Goal: Information Seeking & Learning: Get advice/opinions

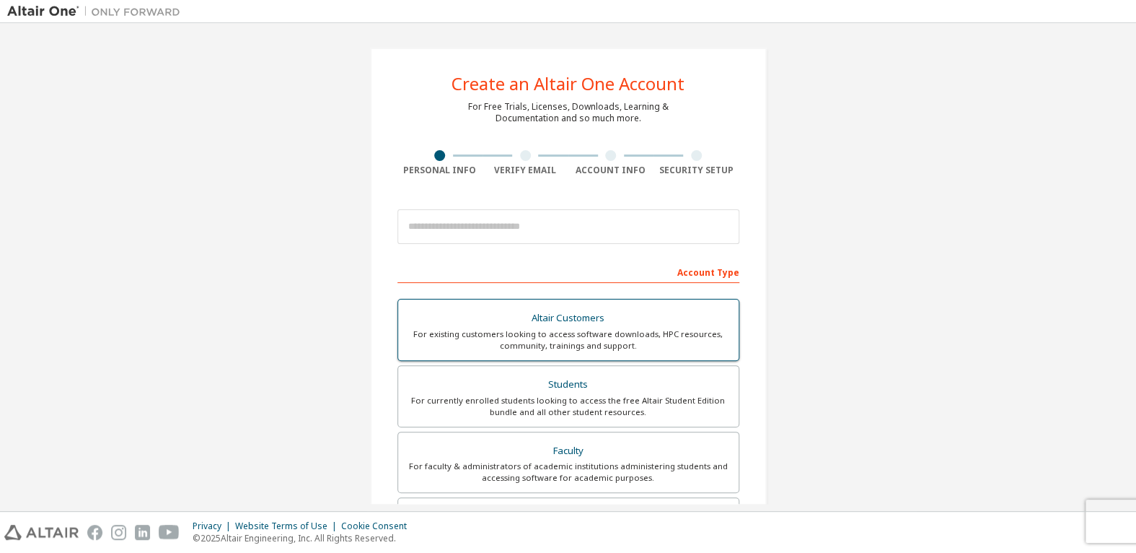
scroll to position [144, 0]
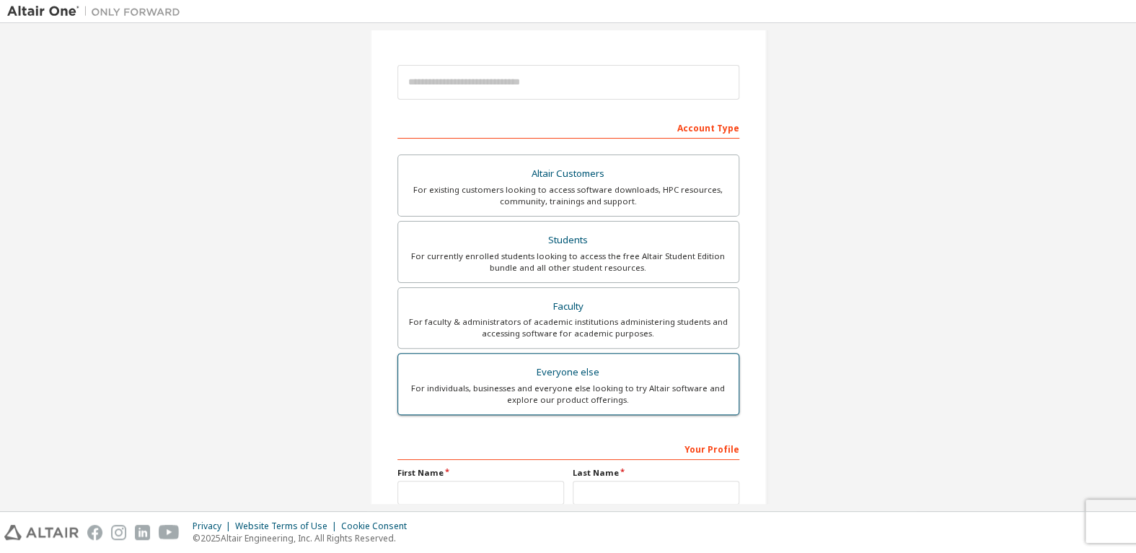
click at [601, 387] on div "For individuals, businesses and everyone else looking to try Altair software an…" at bounding box center [568, 393] width 323 height 23
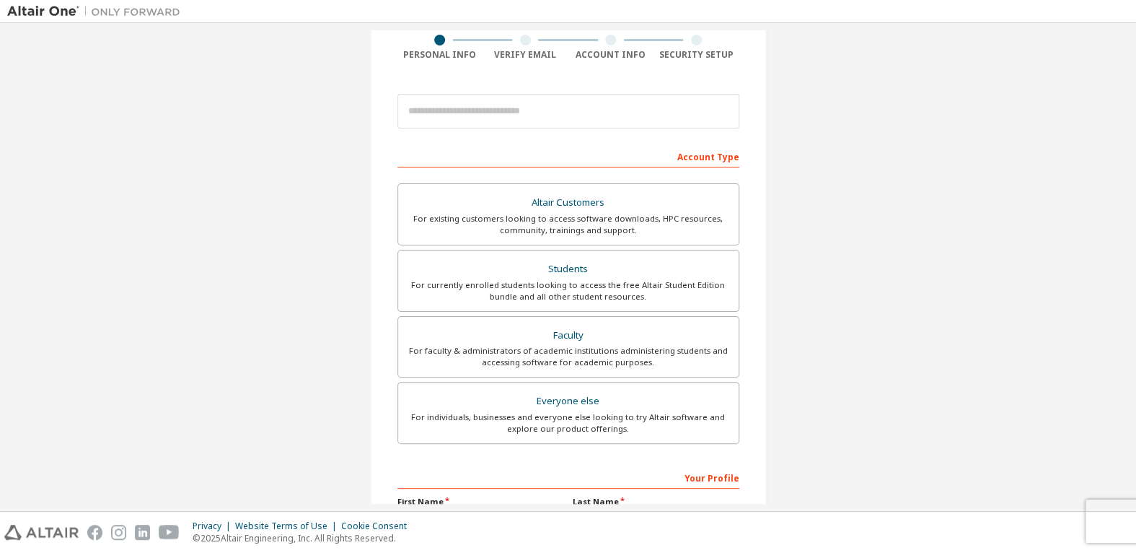
scroll to position [0, 0]
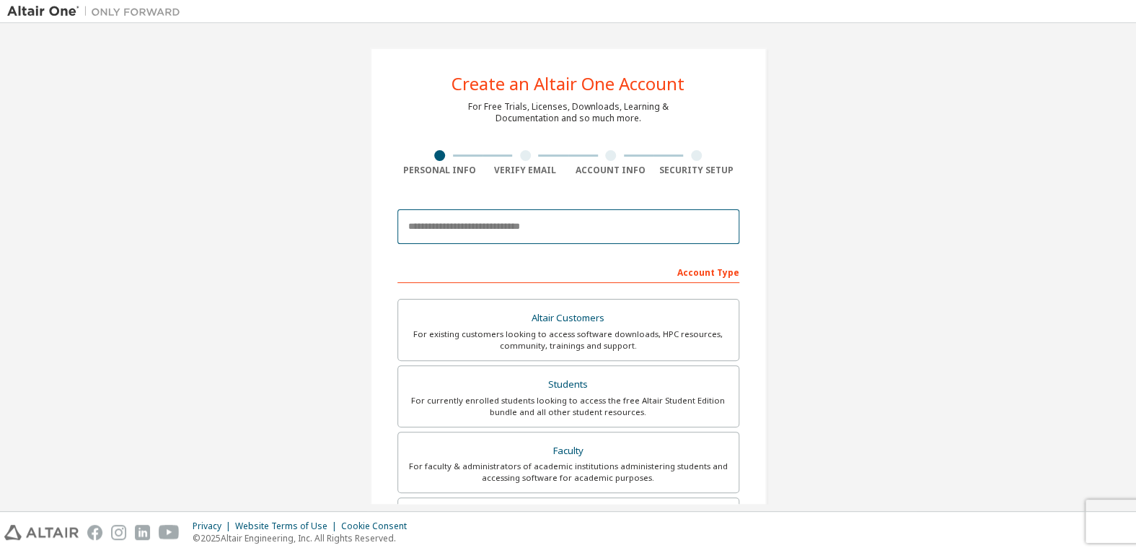
click at [508, 224] on input "email" at bounding box center [569, 226] width 342 height 35
type input "**********"
type input "*"
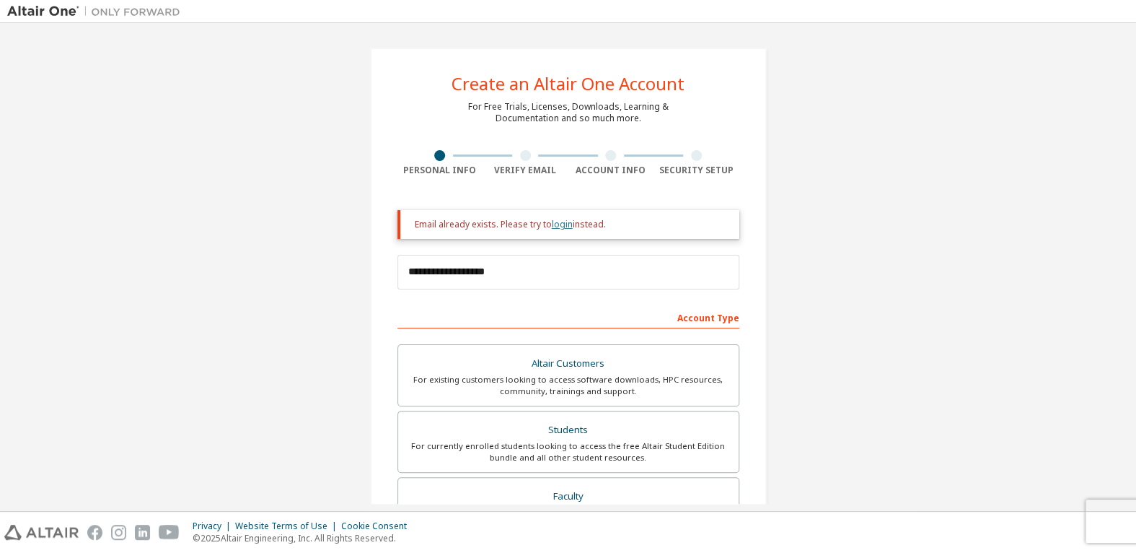
click at [555, 226] on link "login" at bounding box center [562, 224] width 21 height 12
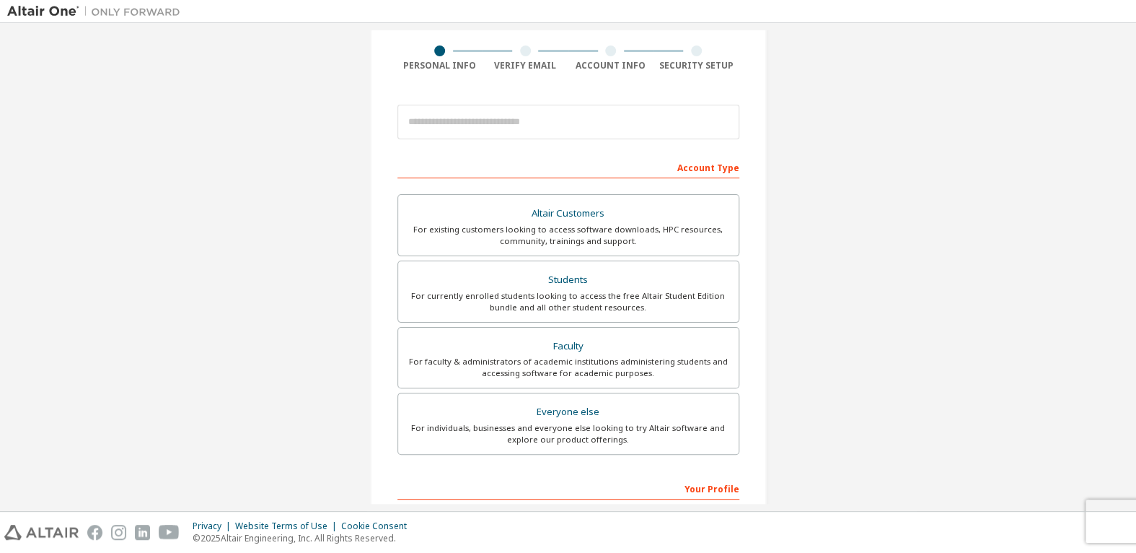
scroll to position [72, 0]
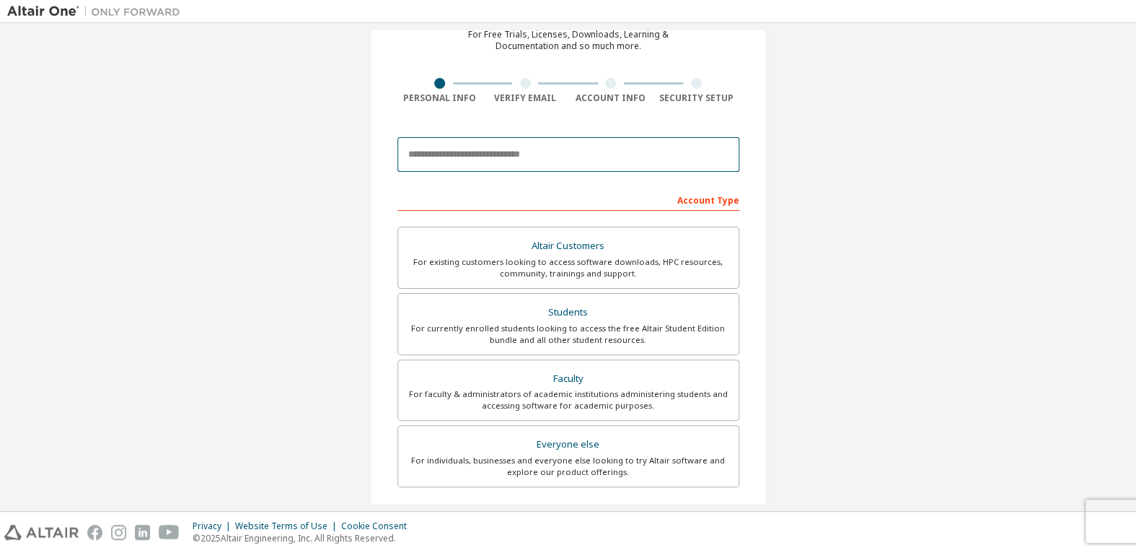
click at [580, 154] on input "email" at bounding box center [569, 154] width 342 height 35
type input "**********"
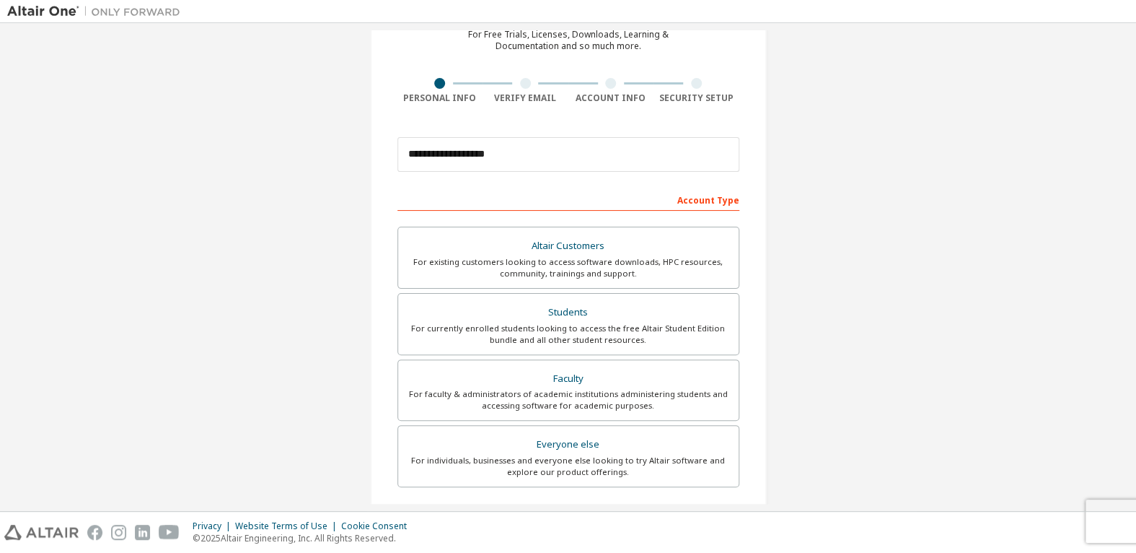
type input "*"
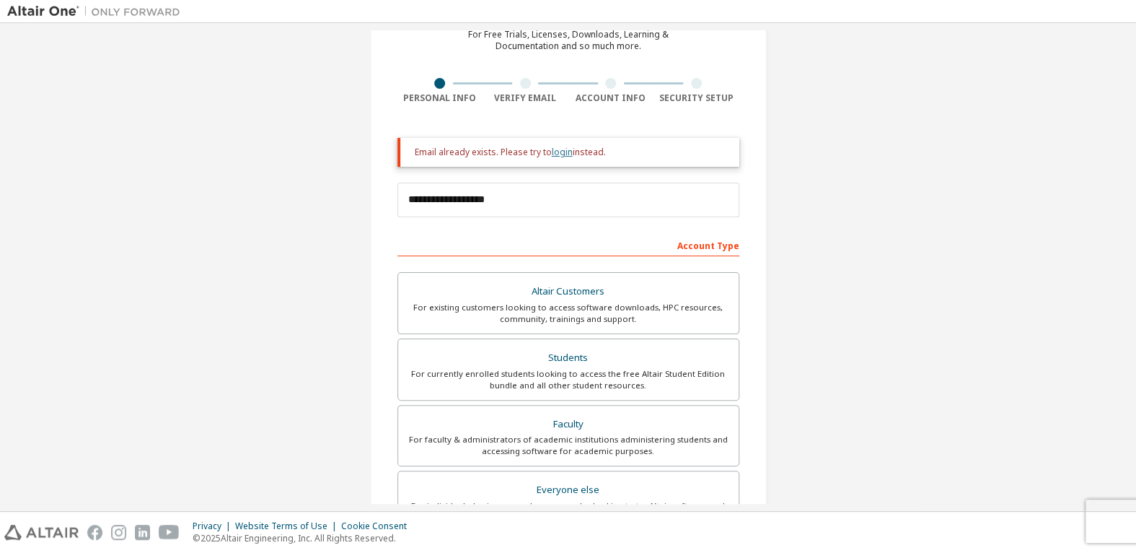
click at [559, 151] on link "login" at bounding box center [562, 152] width 21 height 12
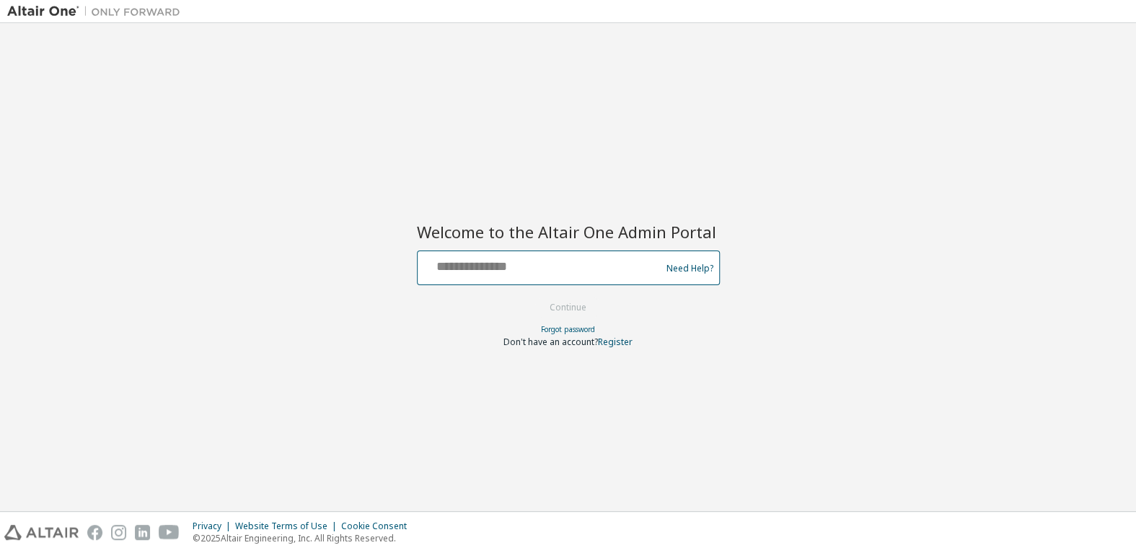
click at [543, 270] on input "text" at bounding box center [542, 264] width 236 height 21
type input "**********"
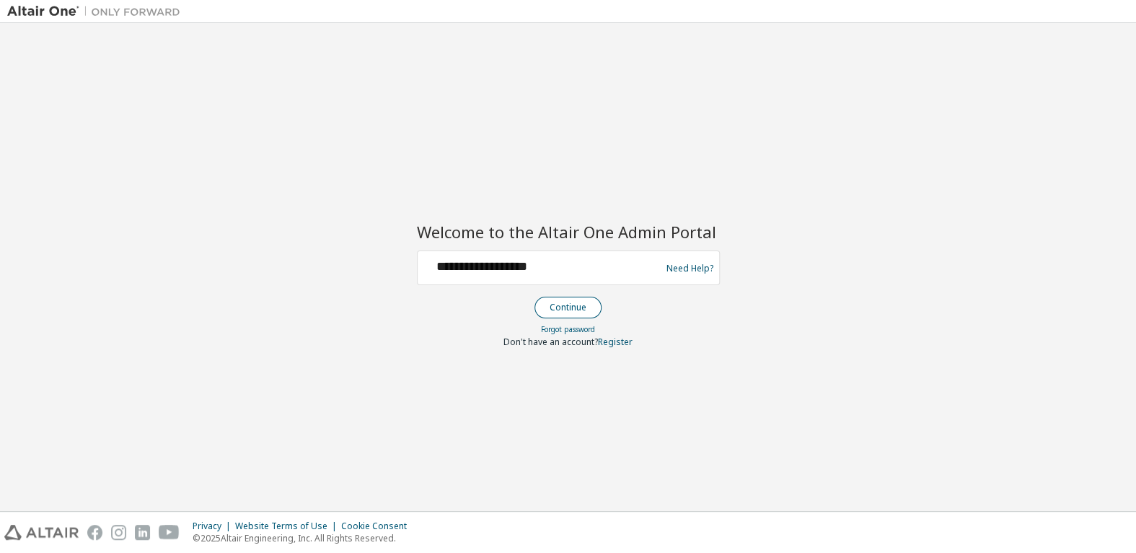
click at [572, 299] on button "Continue" at bounding box center [568, 308] width 67 height 22
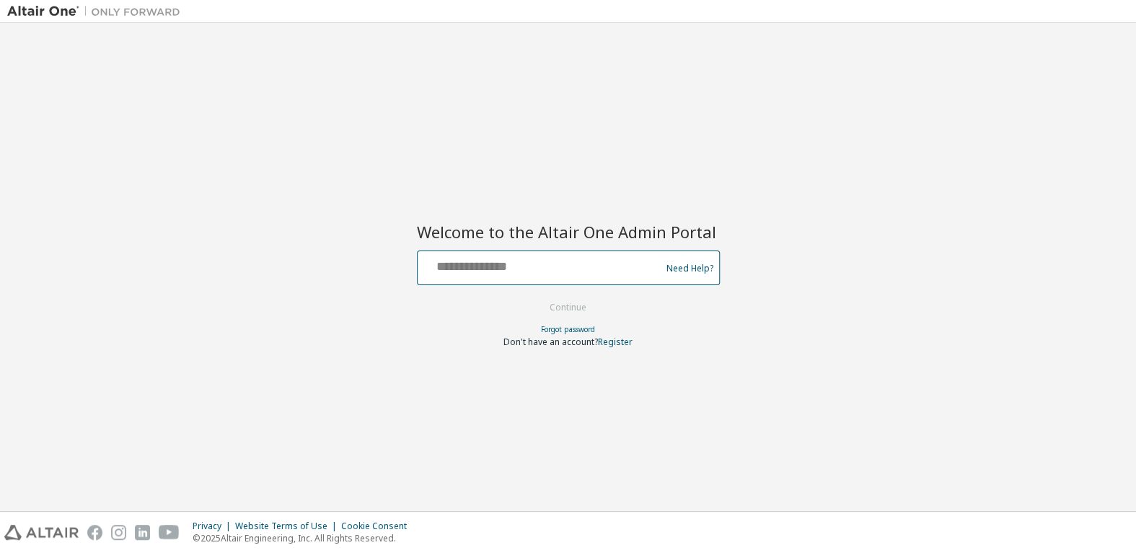
click at [563, 273] on input "text" at bounding box center [542, 264] width 236 height 21
type input "**********"
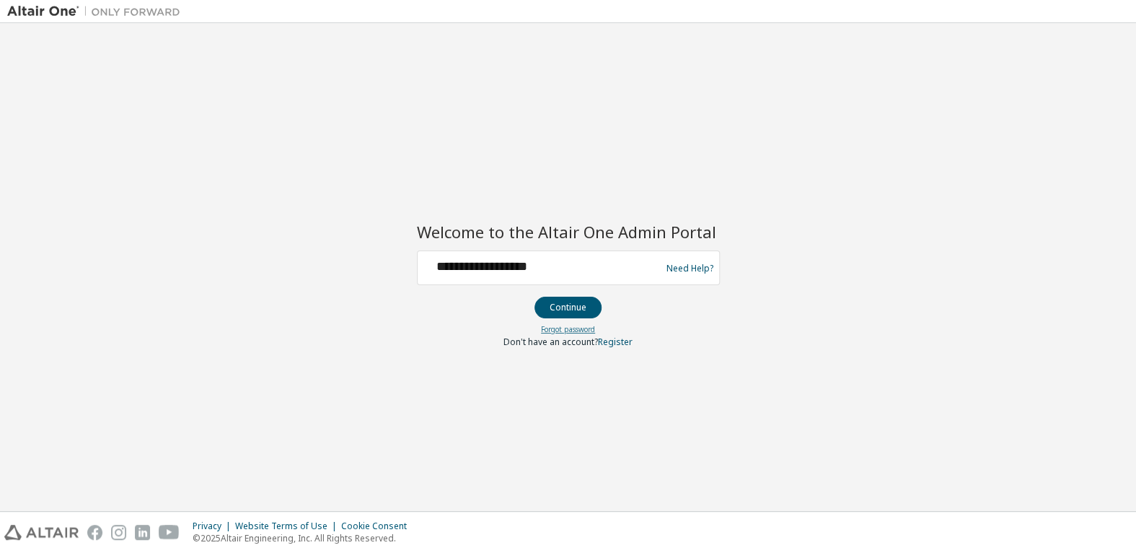
click at [582, 325] on link "Forgot password" at bounding box center [568, 329] width 54 height 10
click at [584, 298] on button "Continue" at bounding box center [568, 308] width 67 height 22
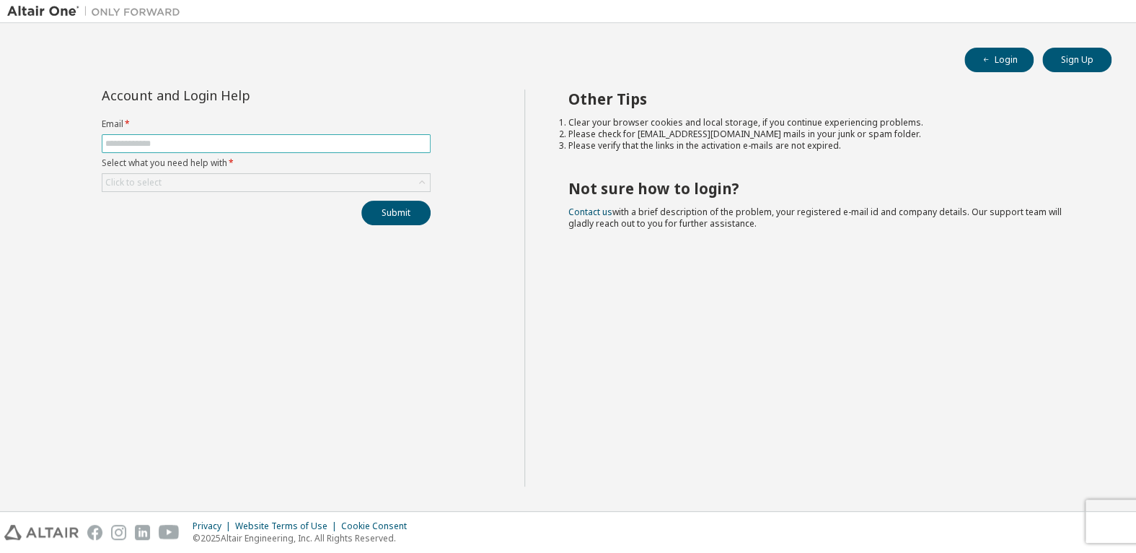
click at [206, 142] on input "text" at bounding box center [266, 144] width 322 height 12
type input "**********"
click at [219, 177] on div "Click to select" at bounding box center [266, 182] width 328 height 17
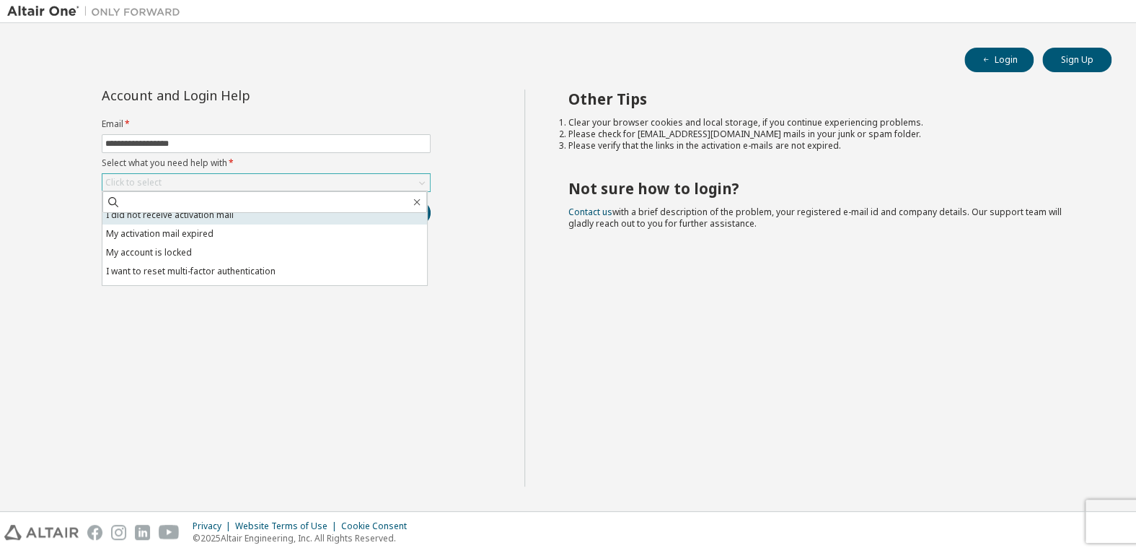
scroll to position [40, 0]
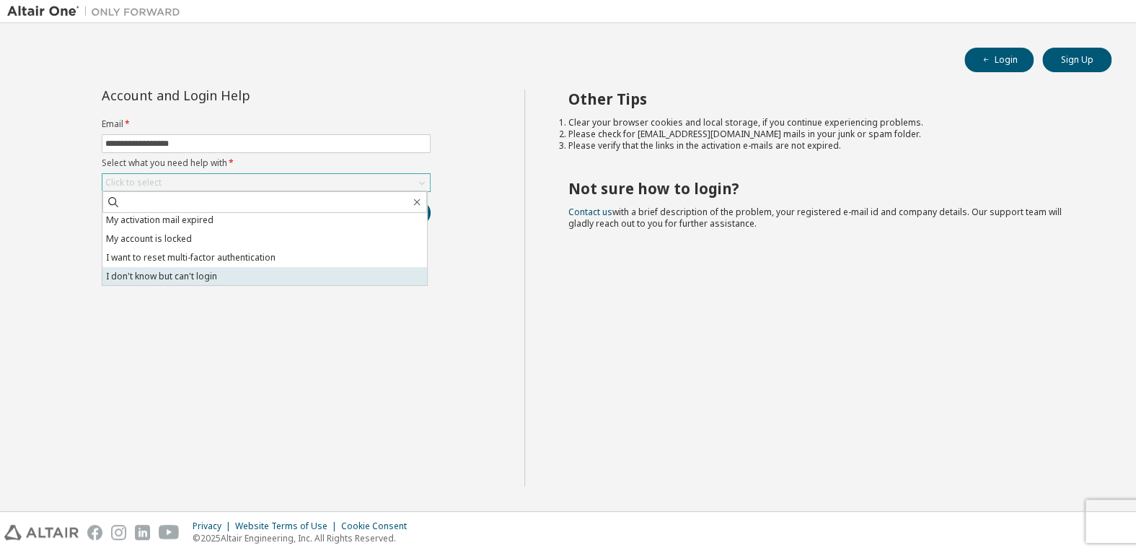
click at [213, 267] on li "I don't know but can't login" at bounding box center [264, 276] width 325 height 19
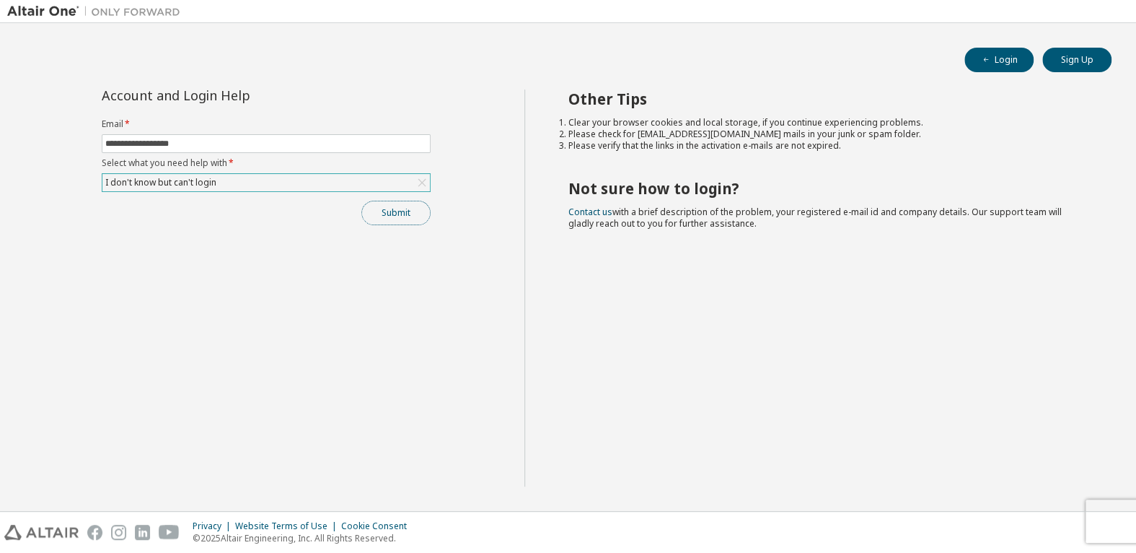
click at [403, 221] on button "Submit" at bounding box center [395, 213] width 69 height 25
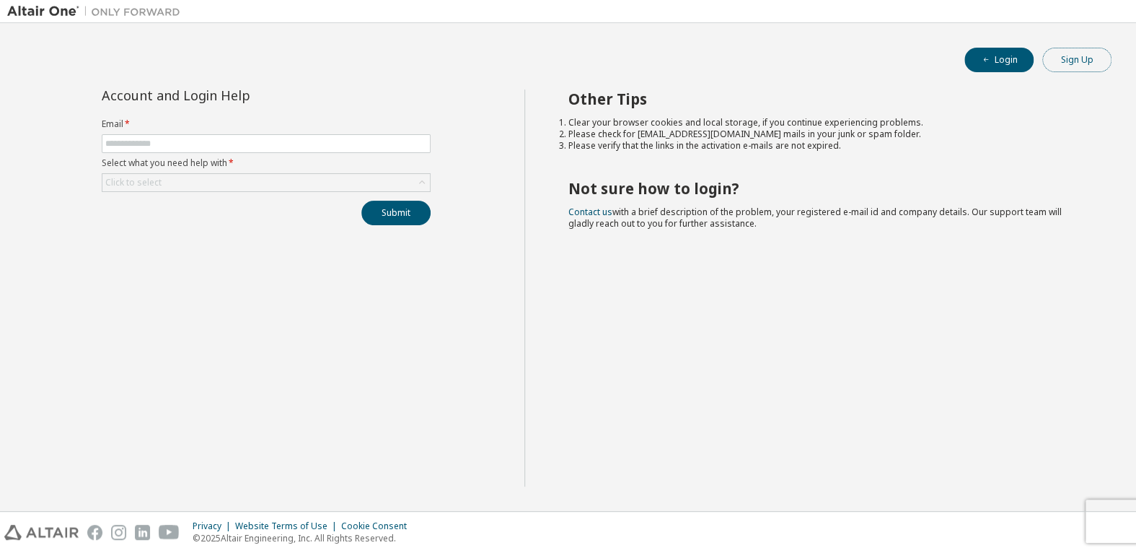
click at [1077, 65] on button "Sign Up" at bounding box center [1077, 60] width 69 height 25
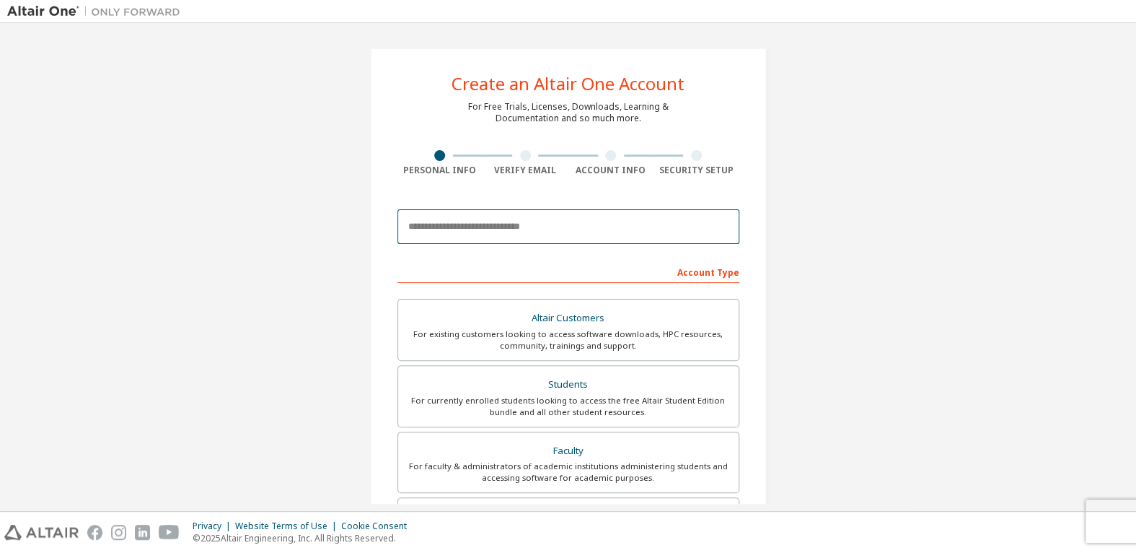
click at [621, 234] on input "email" at bounding box center [569, 226] width 342 height 35
type input "**********"
type input "*"
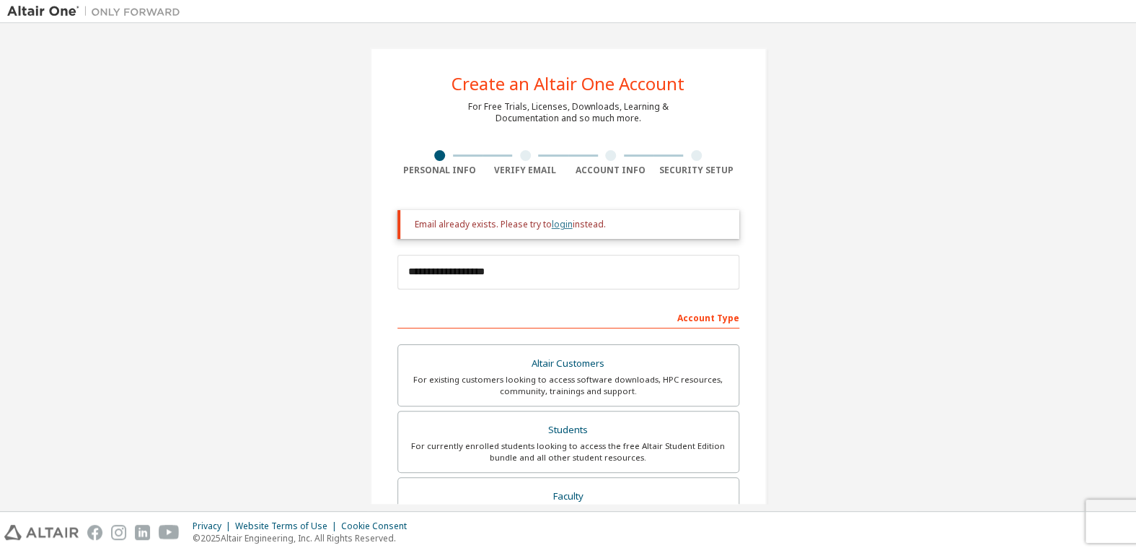
click at [557, 218] on link "login" at bounding box center [562, 224] width 21 height 12
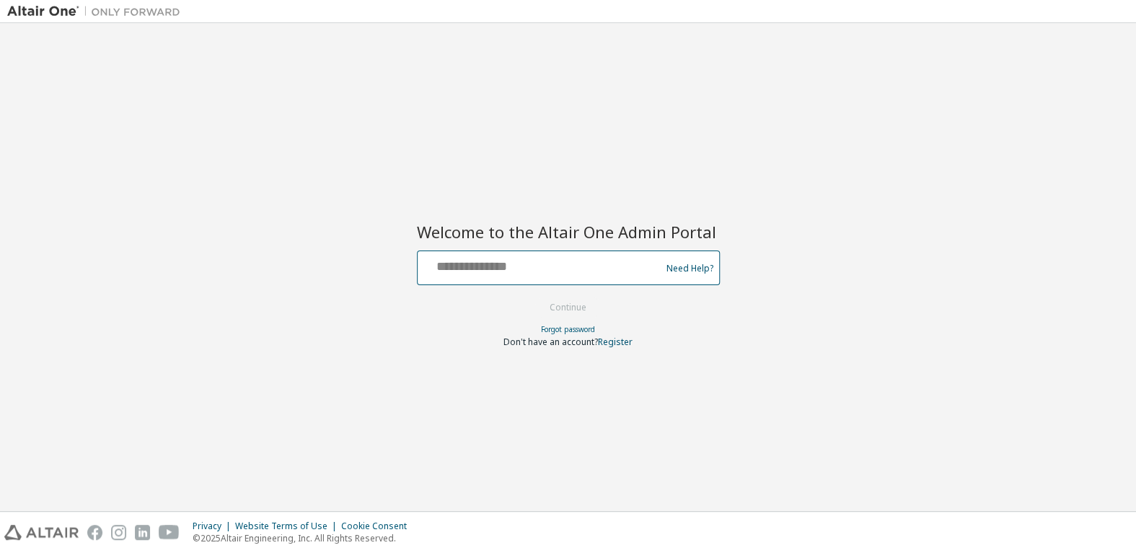
click at [557, 263] on input "text" at bounding box center [542, 264] width 236 height 21
type input "**********"
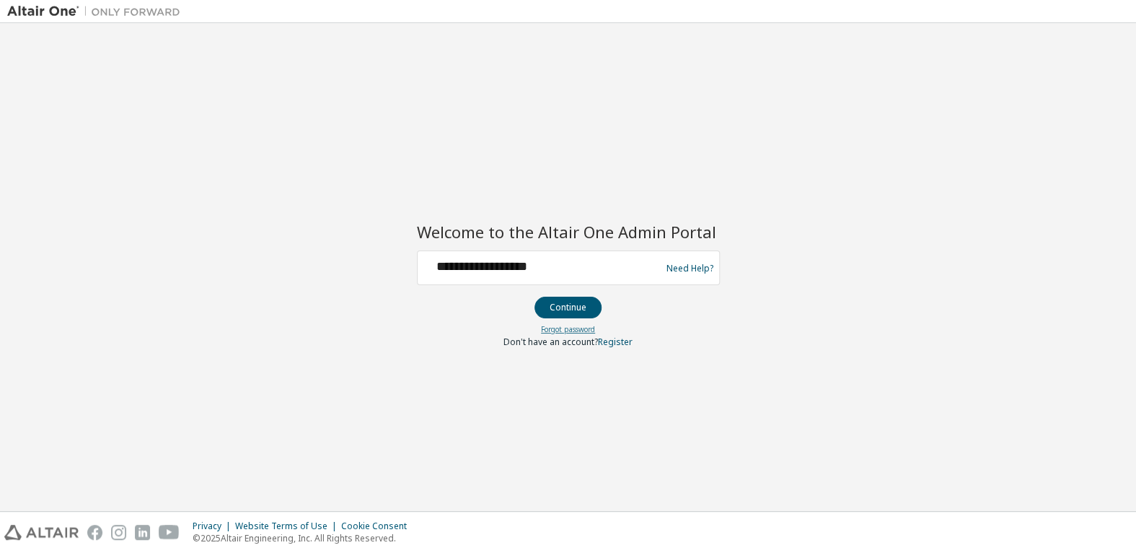
click at [576, 327] on link "Forgot password" at bounding box center [568, 329] width 54 height 10
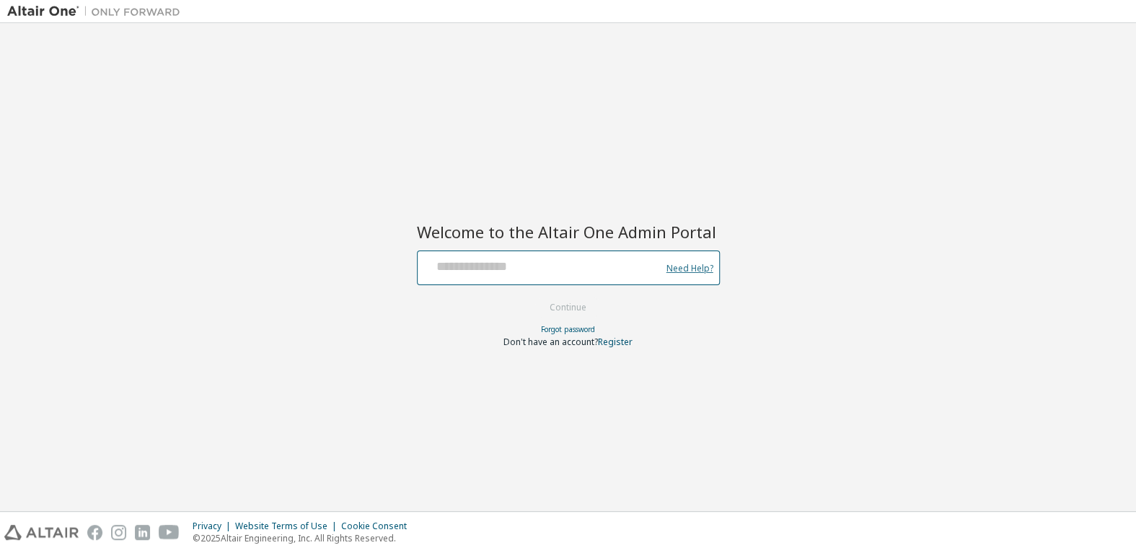
click at [673, 268] on link "Need Help?" at bounding box center [690, 268] width 47 height 1
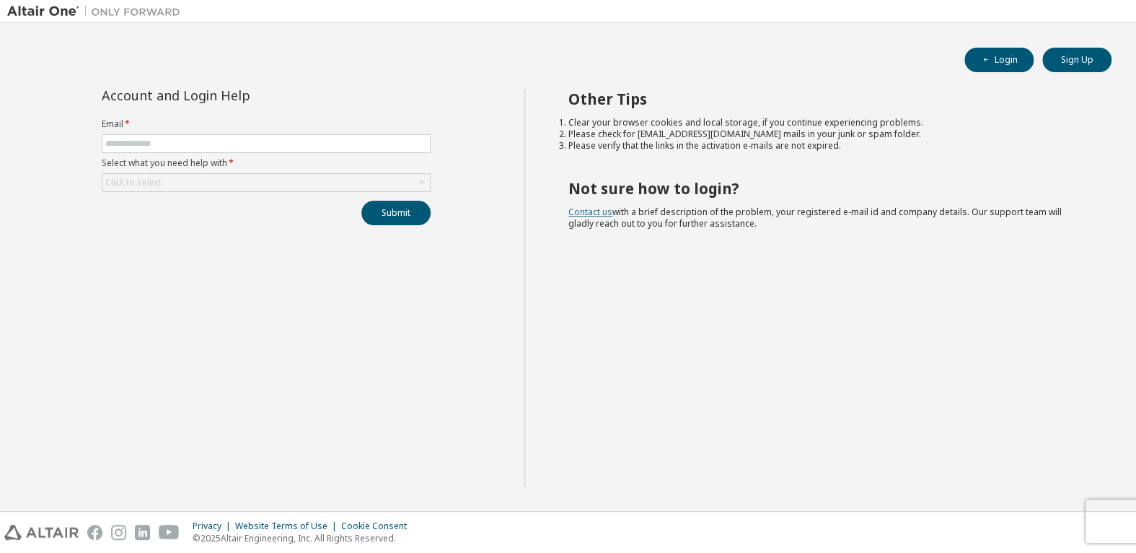
click at [595, 212] on link "Contact us" at bounding box center [591, 212] width 44 height 12
click at [289, 139] on input "text" at bounding box center [266, 144] width 322 height 12
type input "**********"
click at [249, 181] on div "Click to select" at bounding box center [266, 182] width 328 height 17
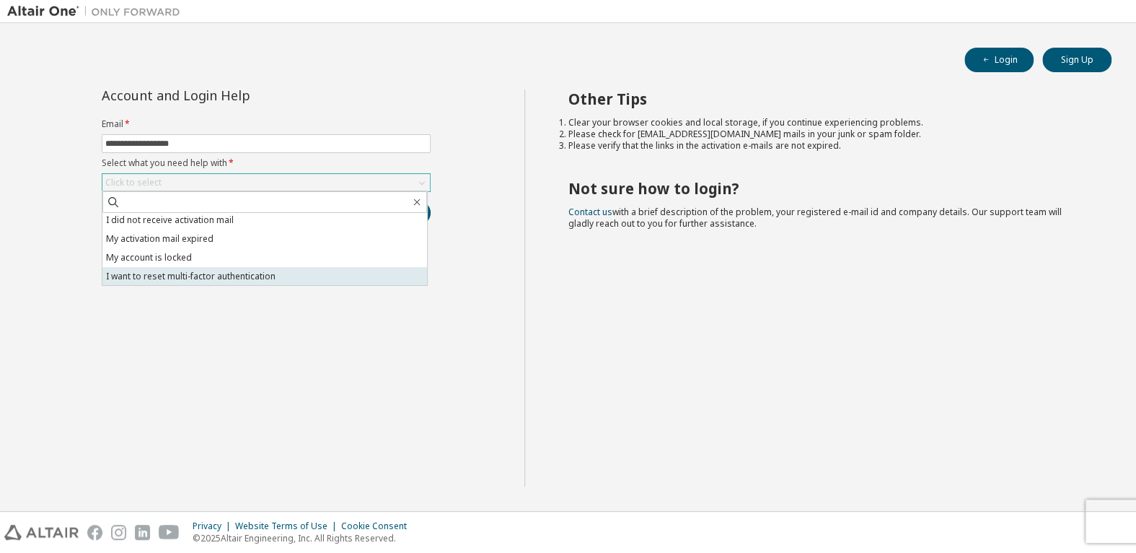
scroll to position [40, 0]
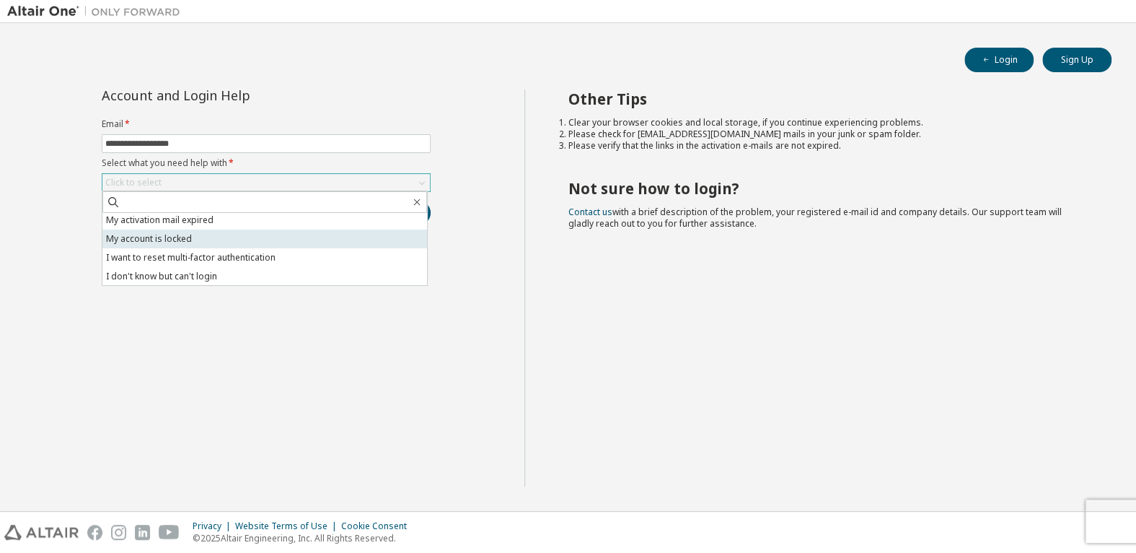
click at [232, 242] on li "My account is locked" at bounding box center [264, 238] width 325 height 19
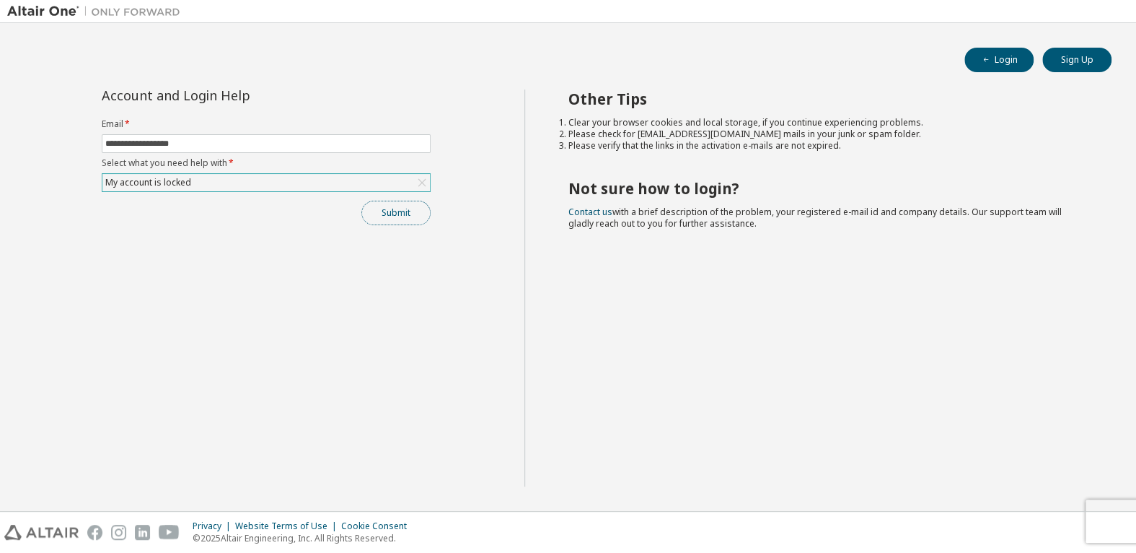
click at [398, 211] on button "Submit" at bounding box center [395, 213] width 69 height 25
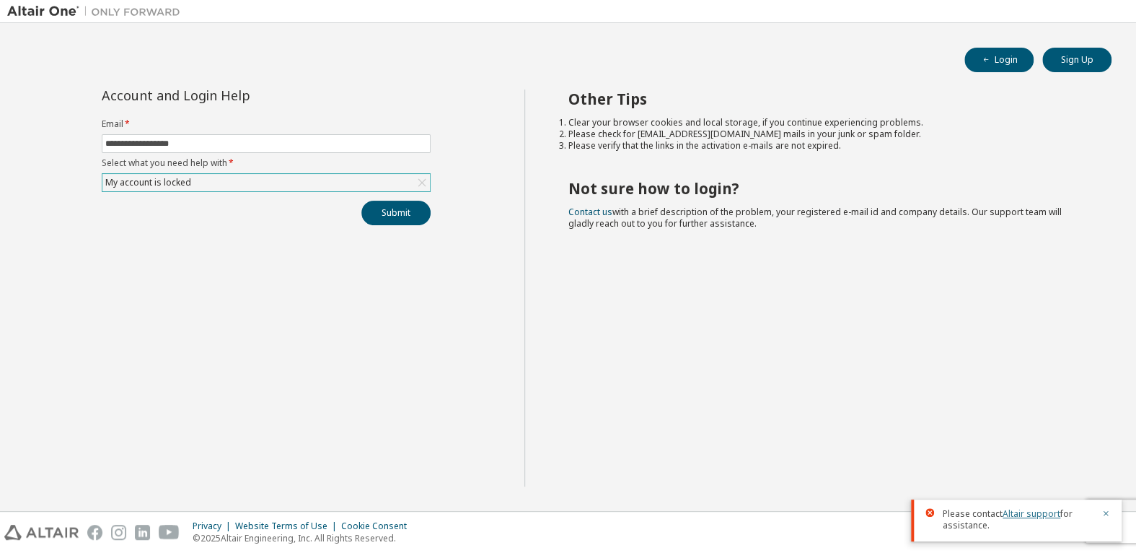
click at [1027, 510] on link "Altair support" at bounding box center [1032, 513] width 58 height 12
